Goal: Task Accomplishment & Management: Manage account settings

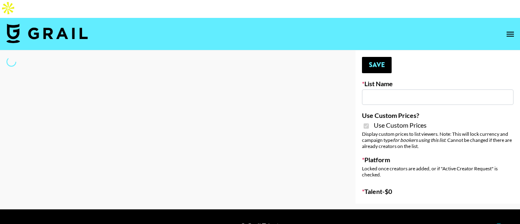
type input "G4free"
checkbox input "true"
select select "Brand"
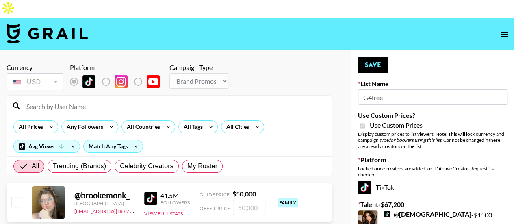
click at [101, 100] on input at bounding box center [174, 106] width 305 height 13
click at [41, 100] on input at bounding box center [174, 106] width 305 height 13
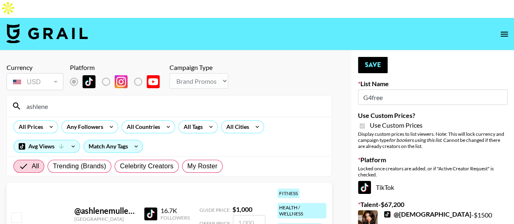
type input "ashlene"
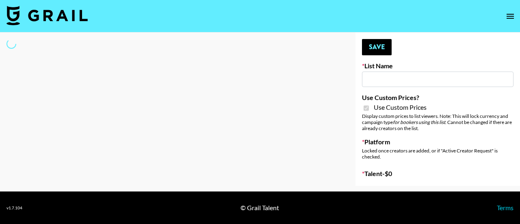
type input "Whallpro"
checkbox input "true"
select select "Brand"
type input "Whallpro"
checkbox input "true"
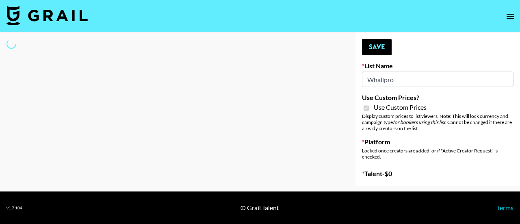
select select "Brand"
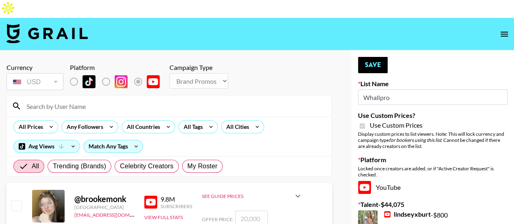
click at [53, 100] on input at bounding box center [174, 106] width 305 height 13
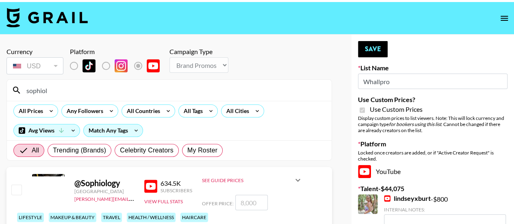
scroll to position [20, 0]
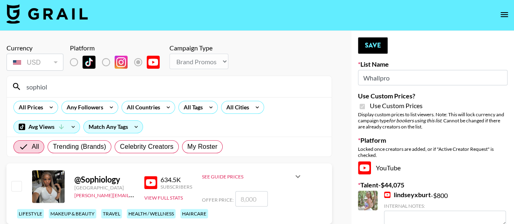
type input "sophiol"
click at [250, 191] on input "number" at bounding box center [251, 198] width 33 height 15
type input "8"
checkbox input "true"
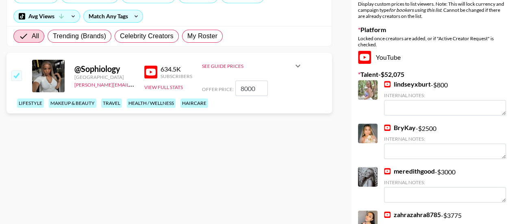
scroll to position [143, 0]
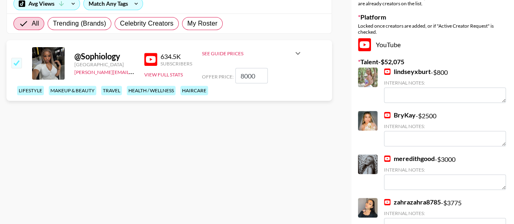
type input "8000"
click at [403, 198] on link "zahrazahra8785" at bounding box center [412, 202] width 57 height 8
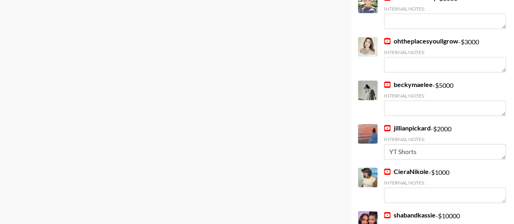
scroll to position [434, 0]
click at [414, 211] on link "shabandkassie" at bounding box center [410, 215] width 52 height 8
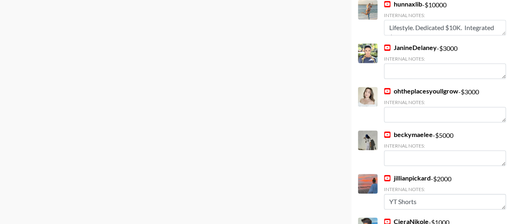
scroll to position [383, 0]
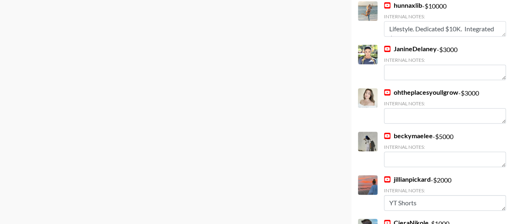
click at [411, 132] on link "beckymaelee" at bounding box center [408, 136] width 49 height 8
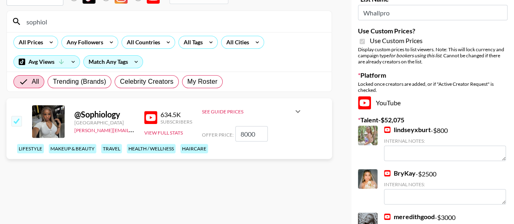
scroll to position [0, 0]
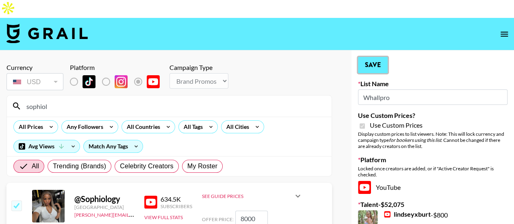
click at [372, 57] on button "Save" at bounding box center [373, 65] width 30 height 16
